Goal: Transaction & Acquisition: Purchase product/service

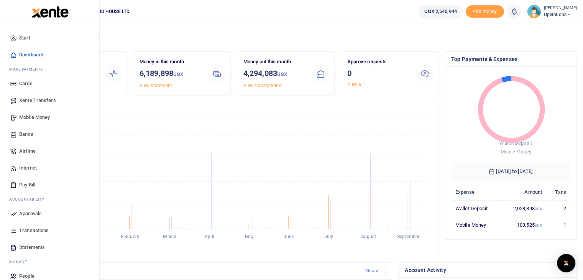
click at [43, 102] on span "Xente Transfers" at bounding box center [37, 101] width 37 height 8
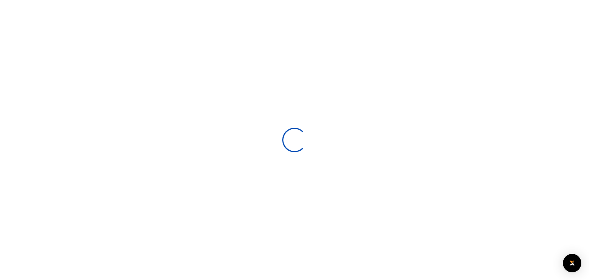
select select
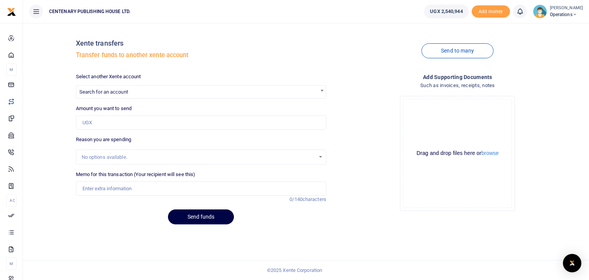
click at [156, 92] on span "Search for an account" at bounding box center [201, 92] width 250 height 12
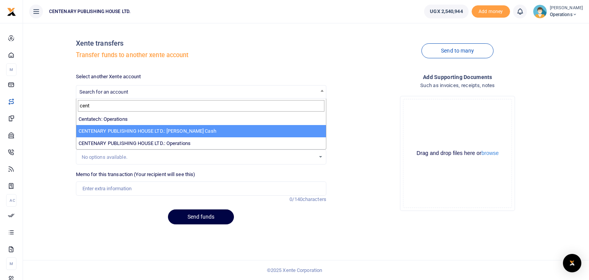
type input "cent"
select select "3701"
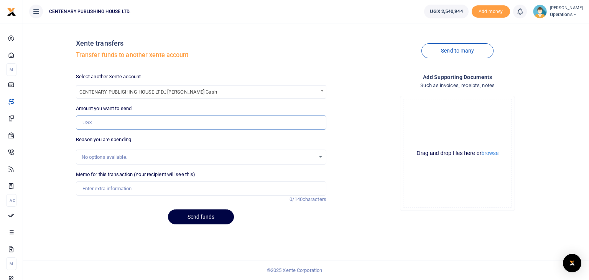
click at [143, 123] on input "Amount you want to send" at bounding box center [201, 122] width 250 height 15
type input "1,193,898"
click at [131, 187] on input "Memo for this transaction (Your recipient will see this)" at bounding box center [201, 188] width 250 height 15
type input "Transfer to petty cash account"
click at [210, 217] on button "Send funds" at bounding box center [201, 216] width 66 height 15
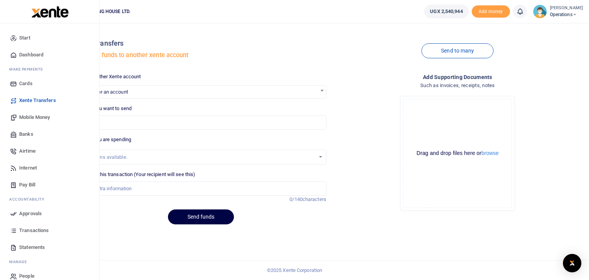
click at [33, 117] on span "Mobile Money" at bounding box center [34, 118] width 31 height 8
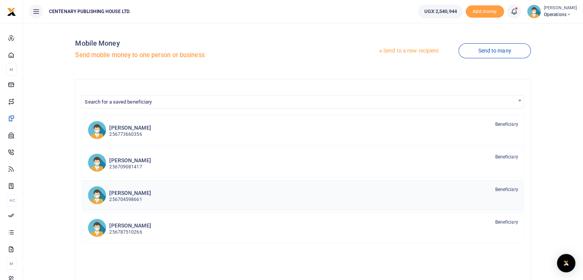
click at [143, 193] on div "Edric Mande 256704598661 Beneficiary" at bounding box center [313, 195] width 409 height 18
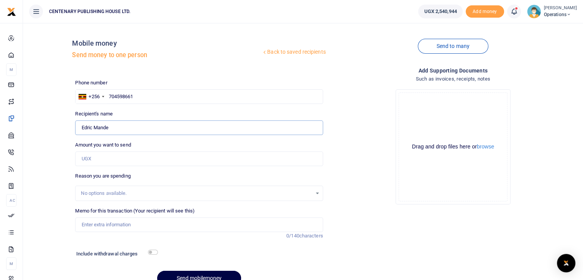
click at [110, 128] on input "Edric Mande" at bounding box center [199, 127] width 248 height 15
click at [122, 163] on input "Amount you want to send" at bounding box center [199, 158] width 248 height 15
type input "400,000"
click at [92, 224] on input "Memo for this transaction (Your recipient will see this)" at bounding box center [199, 224] width 248 height 15
type input "per diem Bushenyi"
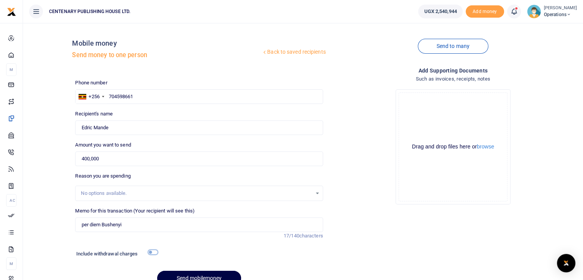
click at [151, 252] on input "checkbox" at bounding box center [153, 252] width 10 height 5
checkbox input "true"
click at [154, 222] on input "per diem Bushenyi" at bounding box center [199, 224] width 248 height 15
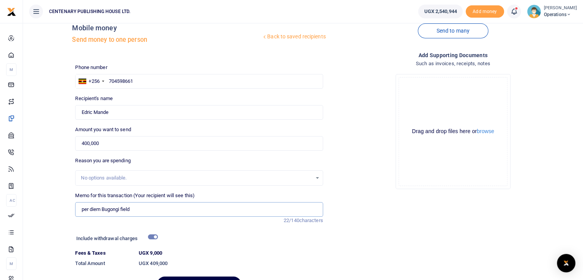
scroll to position [59, 0]
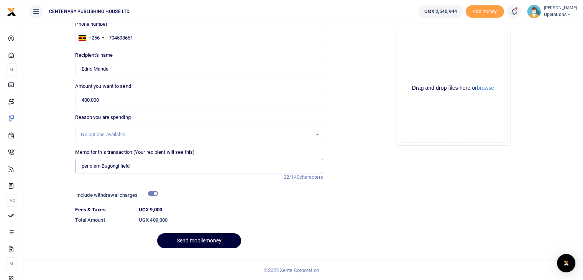
type input "per diem Bugongi field"
click at [218, 238] on button "Send mobilemoney" at bounding box center [199, 240] width 84 height 15
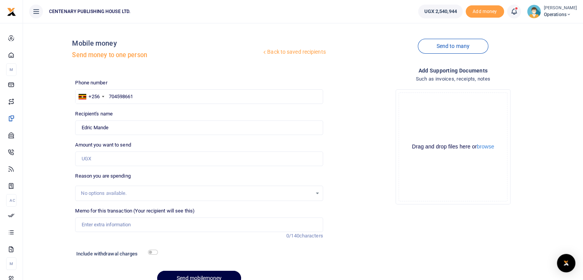
click at [308, 54] on link "Back to saved recipients" at bounding box center [294, 52] width 65 height 14
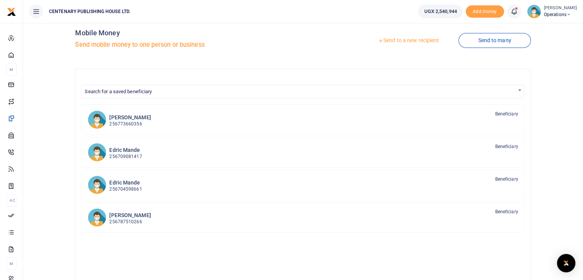
scroll to position [5, 0]
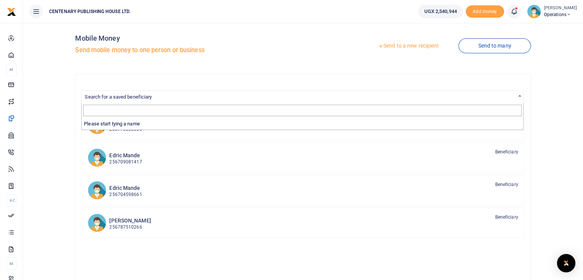
click at [123, 95] on span "Search for a saved beneficiary" at bounding box center [118, 97] width 67 height 6
type input "Joash"
click at [413, 46] on link "Send to a new recipient" at bounding box center [409, 46] width 100 height 14
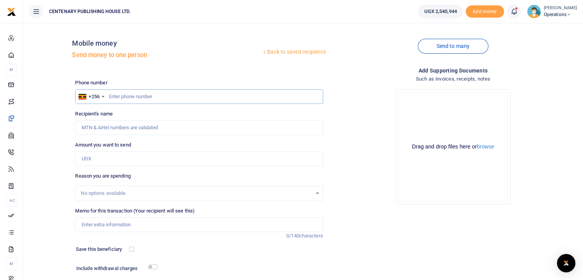
click at [108, 95] on input "text" at bounding box center [199, 96] width 248 height 15
type input "078888886"
type input "[PERSON_NAME]"
type input "0788888861"
type input "[PERSON_NAME]"
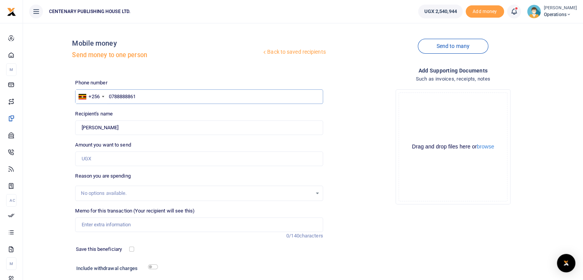
type input "0788888861"
click at [96, 159] on input "Amount you want to send" at bounding box center [199, 158] width 248 height 15
type input "400,000"
click at [102, 228] on input "Memo for this transaction (Your recipient will see this)" at bounding box center [199, 224] width 248 height 15
type input "Per diem Bugongi field"
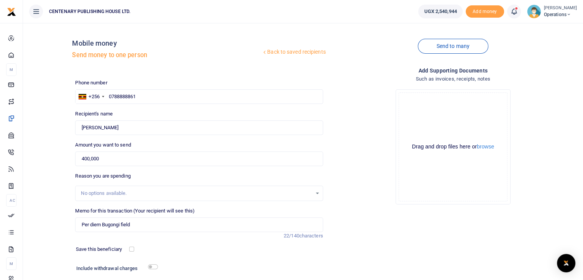
click at [121, 257] on div "Phone number +256 Uganda +256 0788888861 Phone is required. Recipient's name Fo…" at bounding box center [199, 192] width 254 height 227
click at [130, 247] on input "checkbox" at bounding box center [131, 249] width 5 height 5
checkbox input "true"
click at [151, 267] on input "checkbox" at bounding box center [153, 266] width 10 height 5
checkbox input "true"
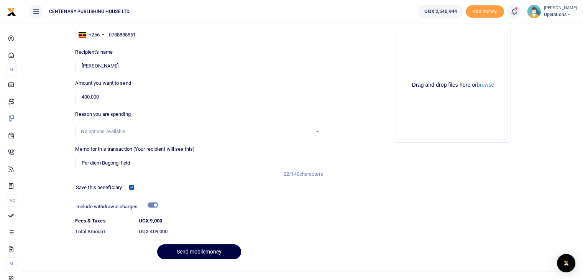
scroll to position [73, 0]
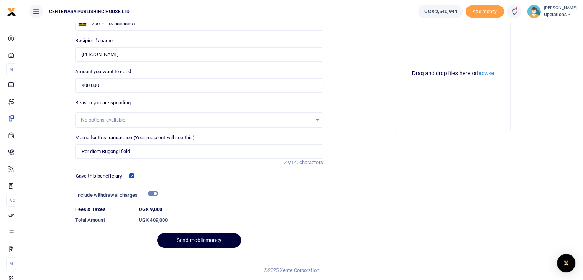
click at [217, 238] on button "Send mobilemoney" at bounding box center [199, 240] width 84 height 15
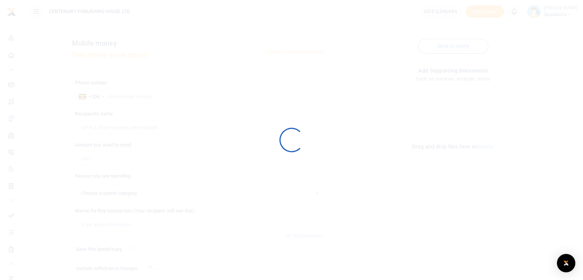
select select
